Goal: Task Accomplishment & Management: Complete application form

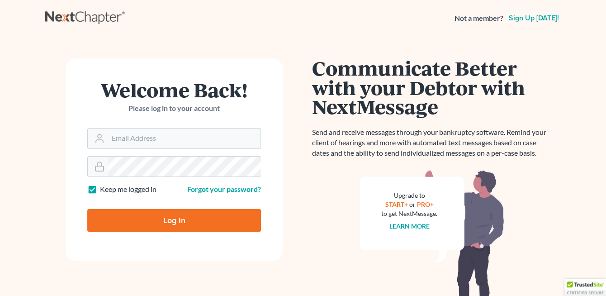
type input "karis@kelschlawfirm.com"
click at [160, 218] on input "Log In" at bounding box center [174, 220] width 174 height 23
type input "Thinking..."
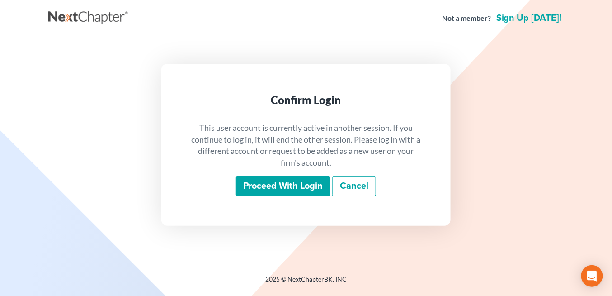
click at [293, 185] on input "Proceed with login" at bounding box center [283, 186] width 94 height 21
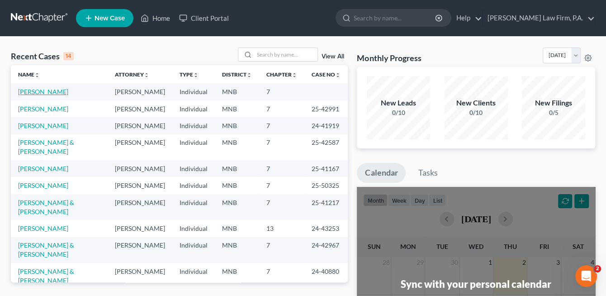
click at [32, 90] on link "Lor, Ying" at bounding box center [43, 92] width 50 height 8
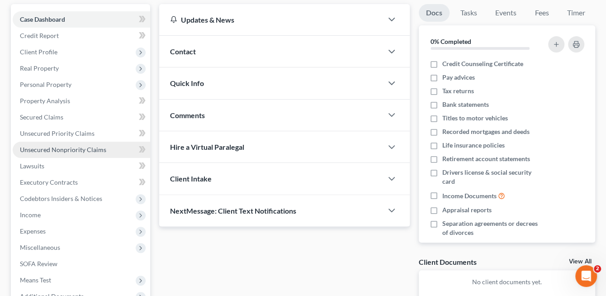
scroll to position [90, 0]
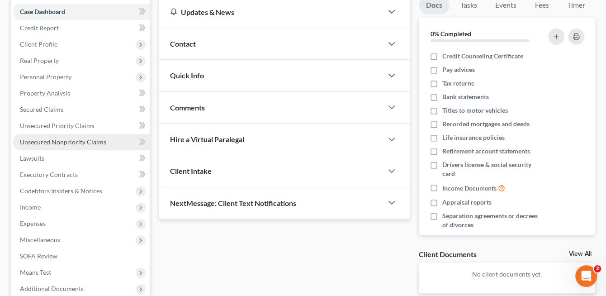
click at [49, 141] on span "Unsecured Nonpriority Claims" at bounding box center [63, 142] width 86 height 8
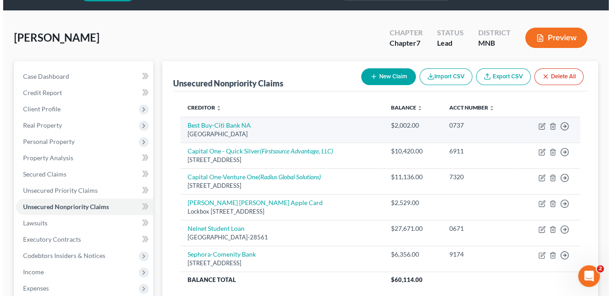
scroll to position [45, 0]
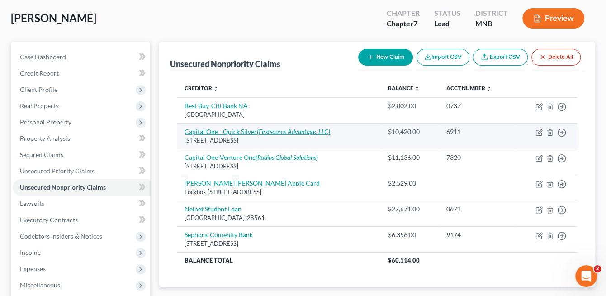
click at [273, 131] on icon "(Firstsource Advantage, LLC)" at bounding box center [293, 132] width 73 height 8
select select "46"
select select "0"
select select "35"
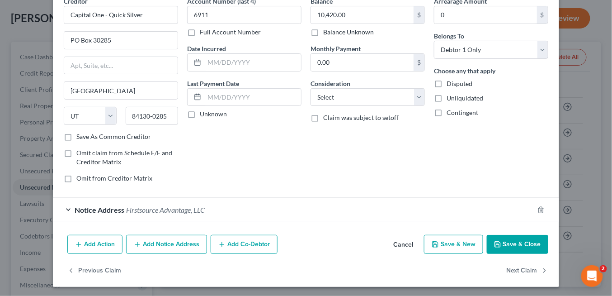
click at [108, 205] on span "Notice Address" at bounding box center [100, 209] width 50 height 9
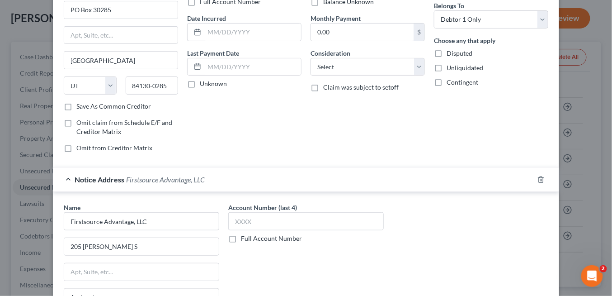
scroll to position [90, 0]
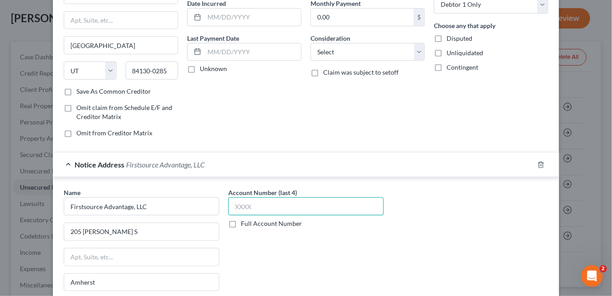
click at [279, 210] on input "text" at bounding box center [306, 206] width 156 height 18
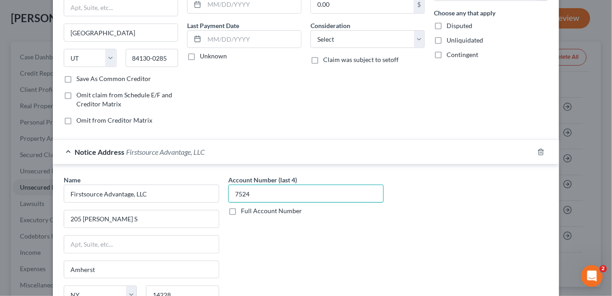
scroll to position [214, 0]
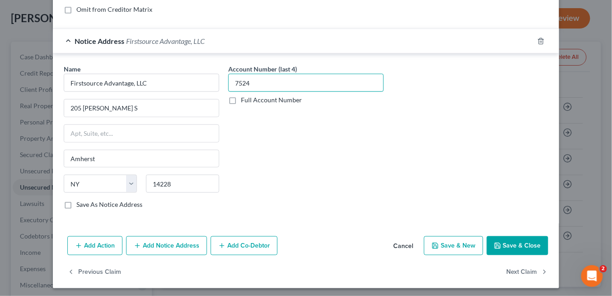
type input "7524"
click at [508, 247] on button "Save & Close" at bounding box center [518, 245] width 62 height 19
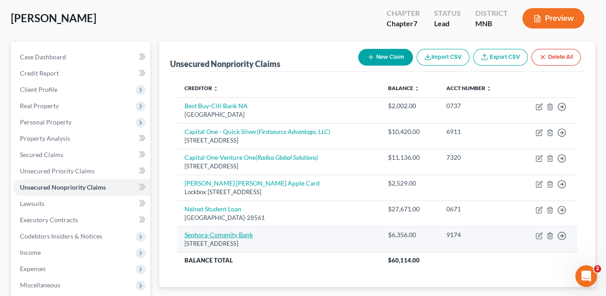
click at [234, 232] on link "Sephora-Comenity Bank" at bounding box center [219, 235] width 68 height 8
select select "36"
select select "0"
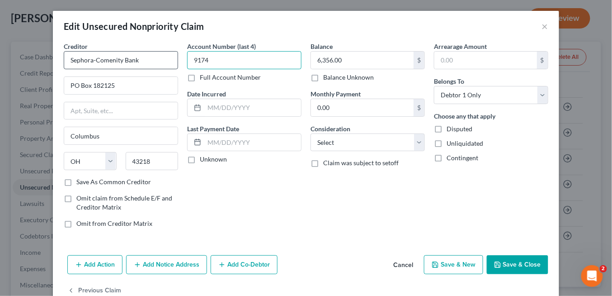
drag, startPoint x: 233, startPoint y: 56, endPoint x: 171, endPoint y: 65, distance: 63.5
click at [171, 65] on div "Creditor * Sephora-Comenity Bank PO Box 182125 Columbus State AL AK AR AZ CA CO…" at bounding box center [306, 139] width 494 height 194
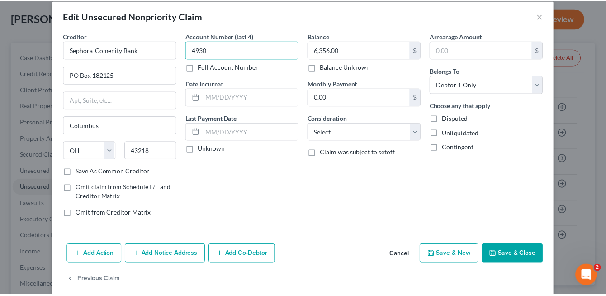
scroll to position [20, 0]
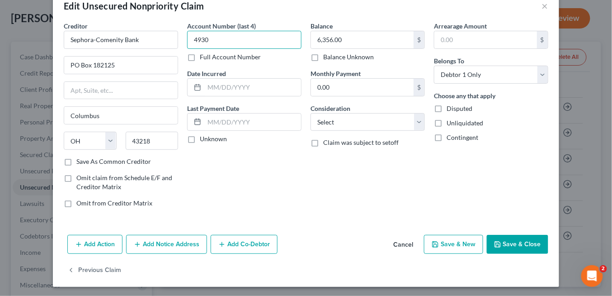
type input "4930"
click at [514, 231] on div "Add Action Add Notice Address Add Co-Debtor Cancel Save & New Save & Close" at bounding box center [306, 246] width 507 height 30
click at [511, 238] on button "Save & Close" at bounding box center [518, 244] width 62 height 19
